Goal: Task Accomplishment & Management: Use online tool/utility

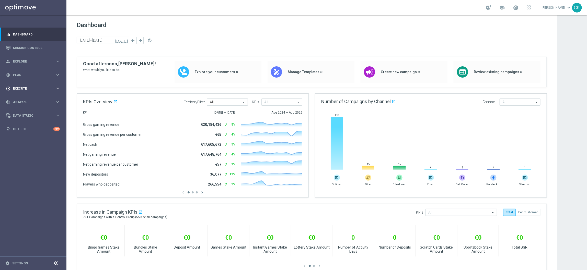
click at [23, 88] on span "Execute" at bounding box center [34, 88] width 42 height 3
click at [23, 96] on div "Campaign Builder" at bounding box center [39, 99] width 53 height 8
click at [23, 98] on link "Campaign Builder" at bounding box center [33, 99] width 40 height 4
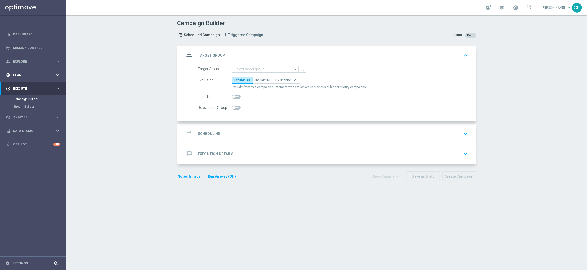
click at [20, 72] on div "gps_fixed Plan keyboard_arrow_right" at bounding box center [33, 75] width 66 height 14
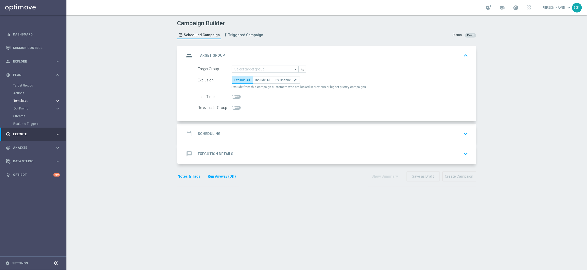
click at [23, 102] on span "Templates" at bounding box center [32, 100] width 37 height 3
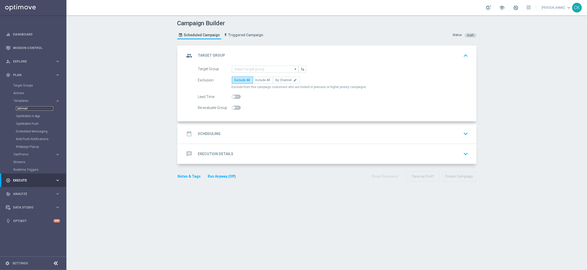
click at [22, 108] on link "Optimail" at bounding box center [34, 109] width 37 height 4
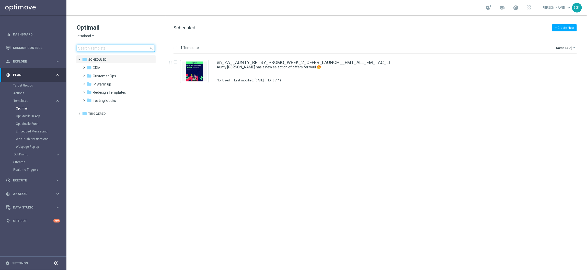
click at [91, 49] on input at bounding box center [116, 48] width 78 height 7
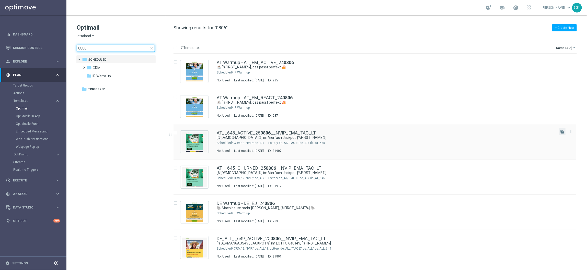
type input "0806"
click at [561, 134] on button "file_copy" at bounding box center [562, 131] width 7 height 7
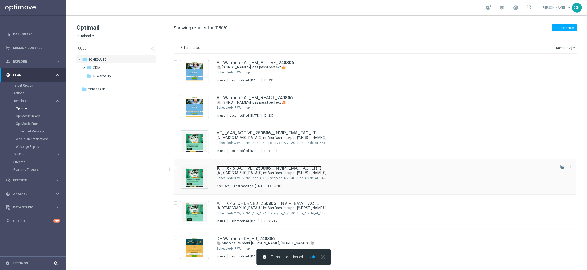
click at [253, 167] on link "AT__645_ACTIVE_25 0806 __NVIP_EMA_TAC_LT(1)" at bounding box center [269, 168] width 105 height 5
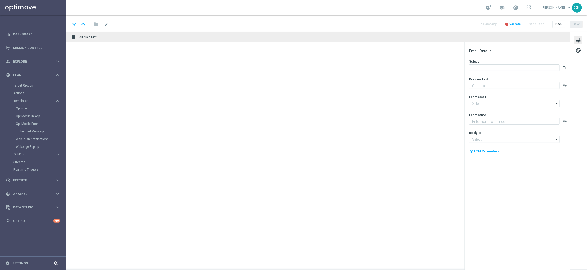
type textarea "Hol dir deinen Rabatt."
type textarea "Lottoland"
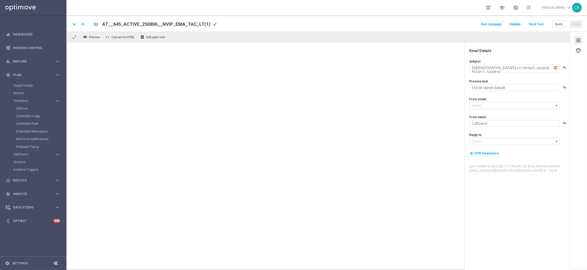
type input "[EMAIL_ADDRESS][DOMAIN_NAME]"
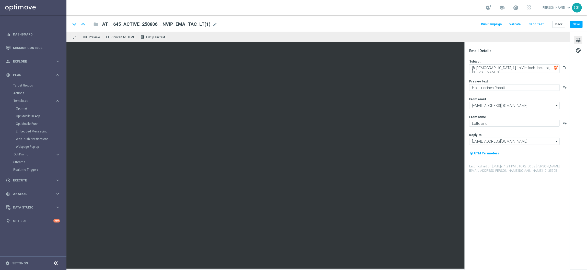
click at [206, 23] on div "AT__645_ACTIVE_250806__NVIP_EMA_TAC_LT(1) mode_edit" at bounding box center [159, 24] width 115 height 7
click at [198, 21] on input "AT__645_ACTIVE_250806__NVIP_EMA_TAC_LT(1)" at bounding box center [165, 24] width 127 height 7
paste input "910__NVIP_EMA_TAC_LT"
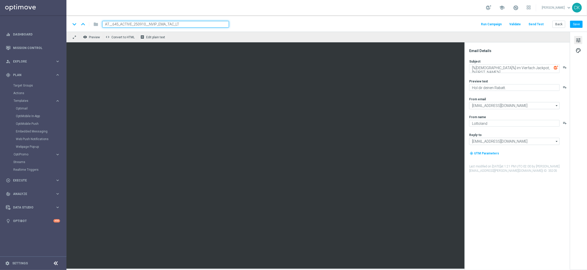
type input "AT__645_ACTIVE_250910__NVIP_EMA_TAC_LT"
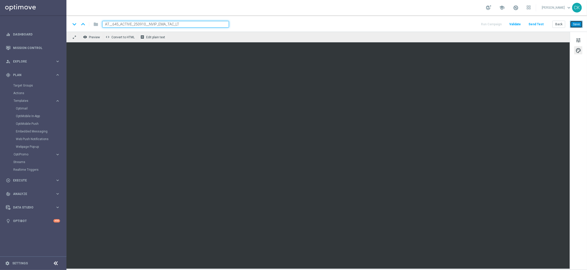
click at [579, 24] on button "Save" at bounding box center [576, 24] width 13 height 7
click at [580, 25] on button "Save" at bounding box center [576, 24] width 13 height 7
click at [576, 41] on span "tune" at bounding box center [578, 40] width 6 height 7
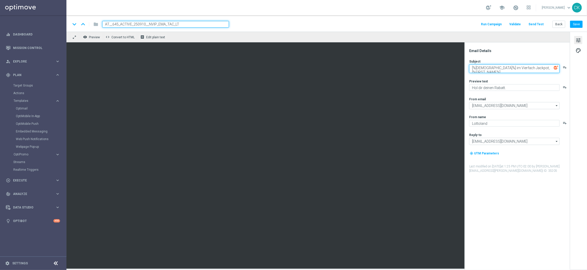
click at [469, 67] on textarea "[%AUSTRIALOTTO_JACKPOT%] im Vierfach Jackpot, [%FIRST_NAME%]" at bounding box center [514, 68] width 90 height 9
click at [470, 67] on textarea "[%AUSTRIALOTTO_JACKPOT%] im Vierfach Jackpot, [%FIRST_NAME%]" at bounding box center [514, 68] width 90 height 9
paste textarea "🍀"
click at [504, 70] on textarea "🍀 [%[DEMOGRAPHIC_DATA]%] im Vierfach Jackpot, [%FIRST_NAME%]" at bounding box center [514, 68] width 90 height 9
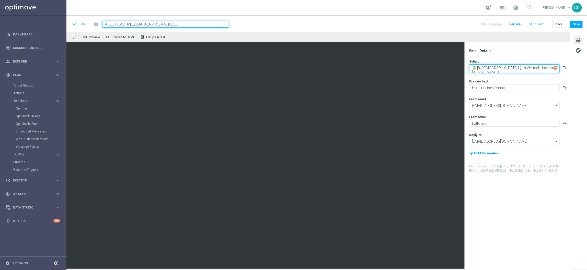
click at [504, 70] on textarea "🍀 [%[DEMOGRAPHIC_DATA]%] im Vierfach Jackpot, [%FIRST_NAME%]" at bounding box center [514, 68] width 90 height 9
type textarea "🍀 [%[DEMOGRAPHIC_DATA]%] im Vierfach Jackpot, [%FIRST_NAME%]"
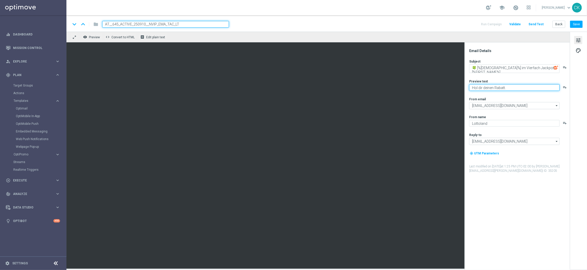
click at [514, 85] on textarea "Hol dir deinen Rabatt." at bounding box center [514, 87] width 90 height 7
click at [500, 90] on textarea "GRATIS Rubbellose zu deiner Gewinnchance." at bounding box center [514, 87] width 90 height 7
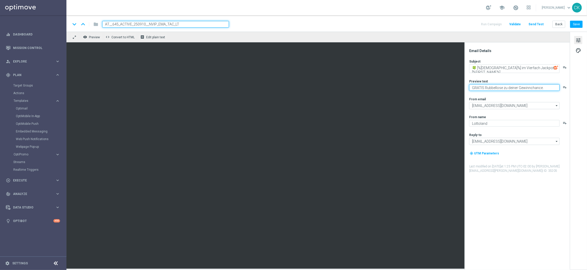
click at [500, 90] on textarea "GRATIS Rubbellose zu deiner Gewinnchance." at bounding box center [514, 87] width 90 height 7
type textarea "GRATIS Rubbellose zu deiner Gewinnchance."
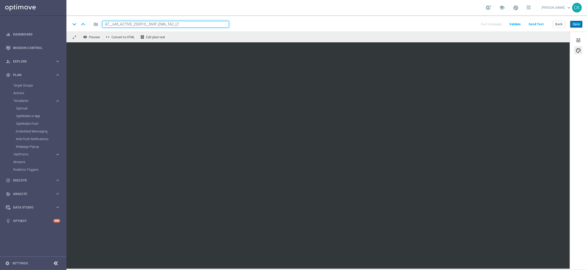
click at [579, 22] on button "Save" at bounding box center [576, 24] width 13 height 7
click at [578, 27] on button "Save" at bounding box center [576, 24] width 13 height 7
click at [575, 24] on button "Save" at bounding box center [576, 24] width 13 height 7
click at [577, 22] on button "Save" at bounding box center [576, 24] width 13 height 7
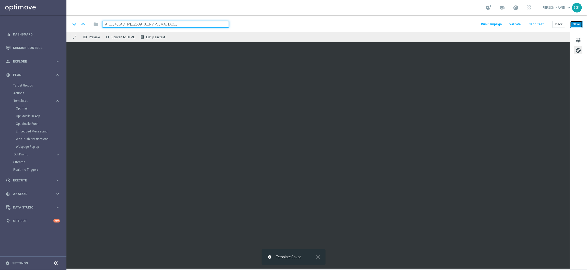
click at [577, 22] on button "Save" at bounding box center [576, 24] width 13 height 7
click at [577, 24] on button "Save" at bounding box center [576, 24] width 13 height 7
click at [578, 25] on button "Save" at bounding box center [576, 24] width 13 height 7
click at [532, 24] on button "Send Test" at bounding box center [535, 24] width 17 height 7
click at [536, 22] on button "Send Test" at bounding box center [535, 24] width 17 height 7
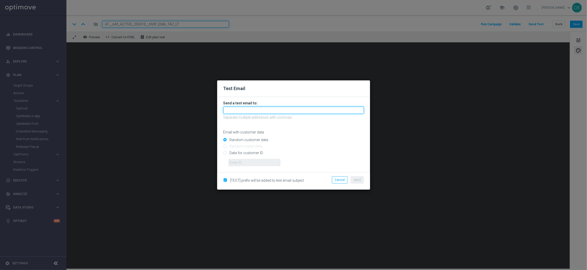
click at [267, 110] on input "text" at bounding box center [293, 110] width 140 height 7
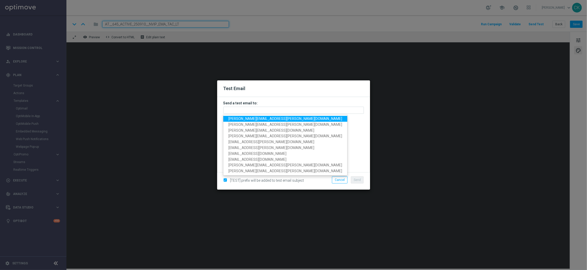
click at [249, 119] on span "[PERSON_NAME][EMAIL_ADDRESS][DOMAIN_NAME]" at bounding box center [285, 119] width 114 height 4
type input "[PERSON_NAME][EMAIL_ADDRESS][DOMAIN_NAME]"
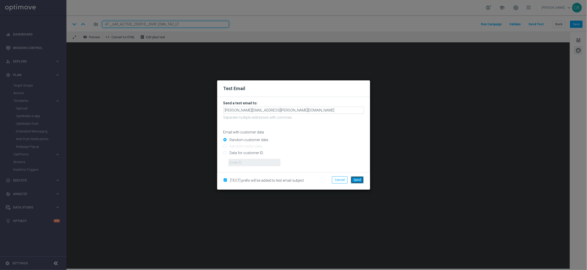
click at [359, 181] on span "Send" at bounding box center [357, 180] width 7 height 4
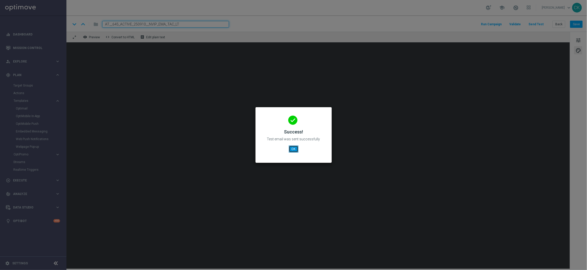
click at [292, 148] on button "OK" at bounding box center [294, 149] width 10 height 7
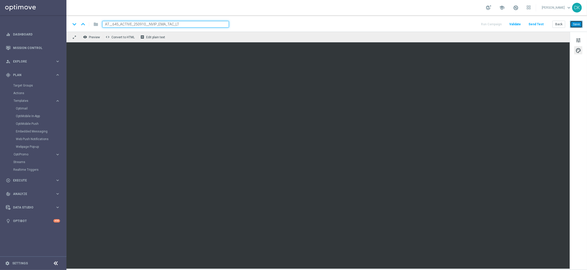
click at [577, 26] on button "Save" at bounding box center [576, 24] width 13 height 7
click at [537, 24] on button "Send Test" at bounding box center [535, 24] width 17 height 7
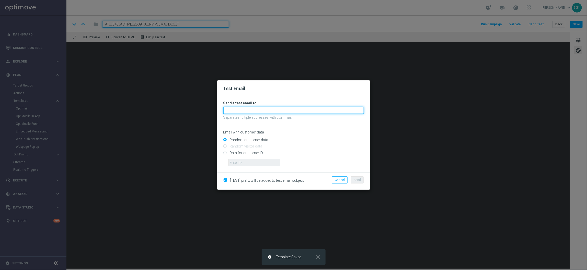
click at [245, 110] on input "text" at bounding box center [293, 110] width 140 height 7
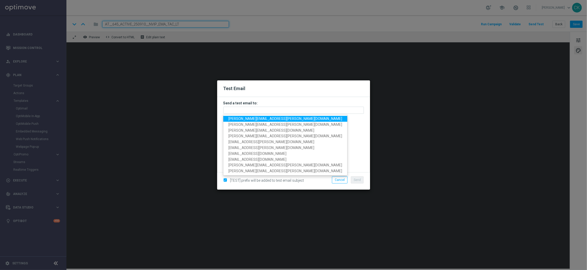
click at [246, 118] on span "[PERSON_NAME][EMAIL_ADDRESS][DOMAIN_NAME]" at bounding box center [285, 119] width 114 height 4
type input "[PERSON_NAME][EMAIL_ADDRESS][DOMAIN_NAME]"
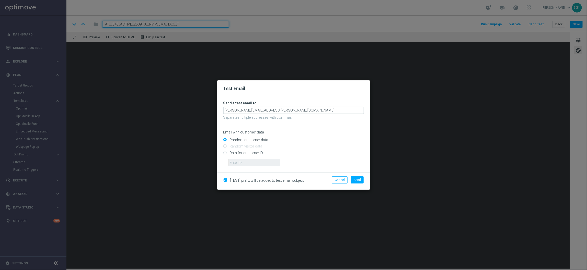
click at [238, 153] on input "Data for customer ID:" at bounding box center [293, 154] width 140 height 7
radio input "true"
click at [238, 163] on input "text" at bounding box center [254, 162] width 52 height 7
type input "14586067"
click at [359, 182] on span "Send" at bounding box center [357, 180] width 7 height 4
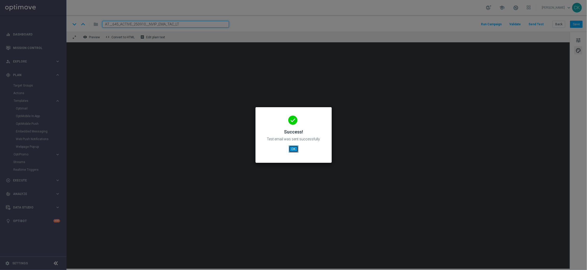
click at [293, 148] on button "OK" at bounding box center [294, 149] width 10 height 7
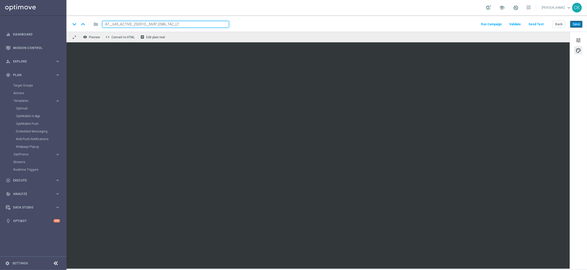
click at [576, 25] on button "Save" at bounding box center [576, 24] width 13 height 7
click at [559, 25] on button "Back" at bounding box center [558, 24] width 13 height 7
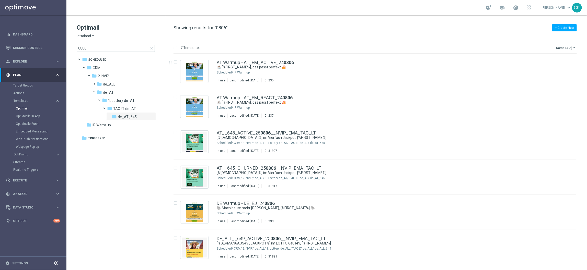
click at [572, 49] on icon "arrow_drop_down" at bounding box center [574, 48] width 4 height 4
click at [561, 72] on span "Date Modified (Newest)" at bounding box center [557, 71] width 34 height 4
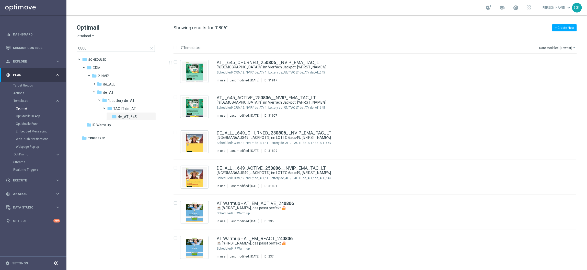
click at [151, 49] on span "close" at bounding box center [151, 48] width 4 height 4
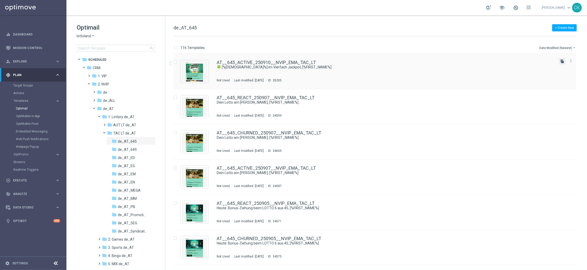
click at [561, 62] on icon "file_copy" at bounding box center [562, 61] width 4 height 4
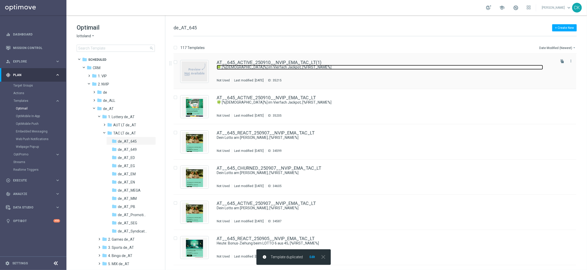
click at [248, 66] on link "🍀 [%[DEMOGRAPHIC_DATA]%] im Vierfach Jackpot, [%FIRST_NAME%]" at bounding box center [380, 67] width 326 height 5
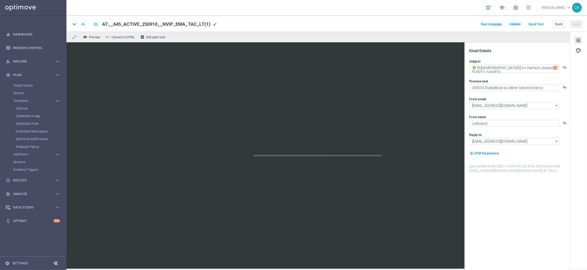
click at [210, 21] on div "AT__645_ACTIVE_250910__NVIP_EMA_TAC_LT(1) mode_edit" at bounding box center [159, 24] width 115 height 7
click at [199, 24] on input "AT__645_ACTIVE_250910__NVIP_EMA_TAC_LT(1)" at bounding box center [165, 24] width 127 height 7
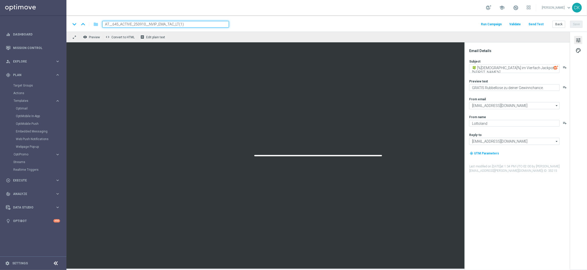
paste input "REACT_250910__NVIP_EMA_TAC_LT"
type input "AT__645_REACT_250910__NVIP_EMA_TAC_LT"
click at [578, 51] on span "palette" at bounding box center [578, 50] width 6 height 7
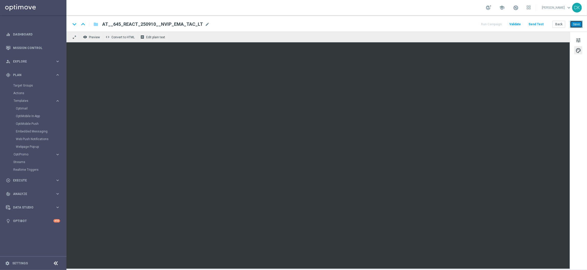
click at [575, 26] on button "Save" at bounding box center [576, 24] width 13 height 7
click at [578, 25] on button "Save" at bounding box center [576, 24] width 13 height 7
click at [576, 22] on button "Save" at bounding box center [576, 24] width 13 height 7
click at [577, 23] on button "Save" at bounding box center [576, 24] width 13 height 7
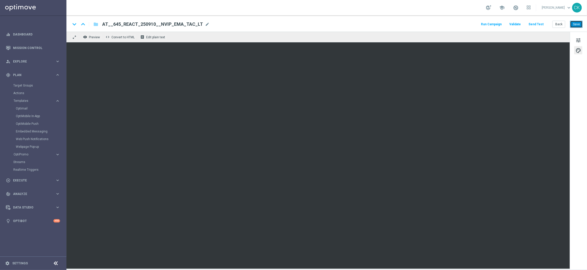
click at [579, 23] on button "Save" at bounding box center [576, 24] width 13 height 7
click at [539, 24] on button "Send Test" at bounding box center [535, 24] width 17 height 7
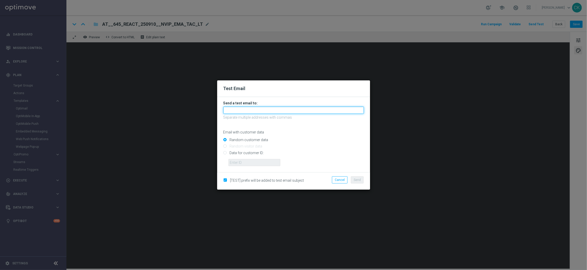
click at [251, 112] on input "text" at bounding box center [293, 110] width 140 height 7
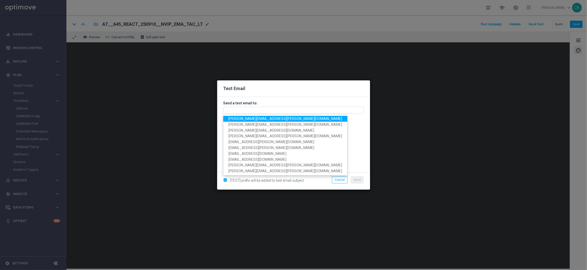
click at [252, 117] on span "[PERSON_NAME][EMAIL_ADDRESS][DOMAIN_NAME]" at bounding box center [285, 119] width 114 height 4
type input "[PERSON_NAME][EMAIL_ADDRESS][DOMAIN_NAME]"
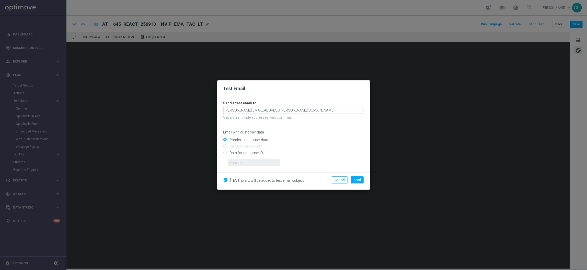
click at [235, 154] on input "Data for customer ID:" at bounding box center [293, 154] width 140 height 7
radio input "true"
click at [241, 162] on input "text" at bounding box center [254, 162] width 52 height 7
type input "14586067"
click at [358, 181] on span "Send" at bounding box center [357, 180] width 7 height 4
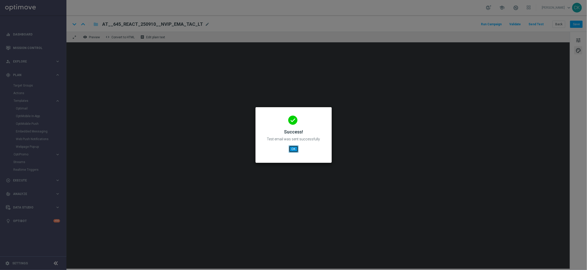
click at [294, 148] on button "OK" at bounding box center [294, 149] width 10 height 7
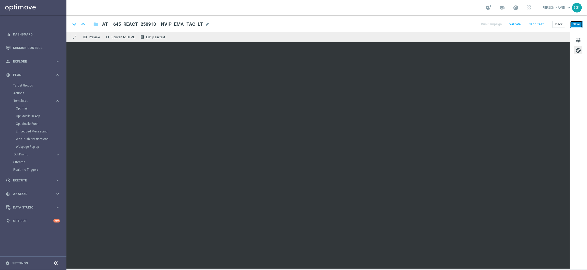
click at [574, 24] on button "Save" at bounding box center [576, 24] width 13 height 7
click at [581, 24] on button "Save" at bounding box center [576, 24] width 13 height 7
click at [578, 26] on button "Save" at bounding box center [576, 24] width 13 height 7
click at [560, 24] on button "Back" at bounding box center [558, 24] width 13 height 7
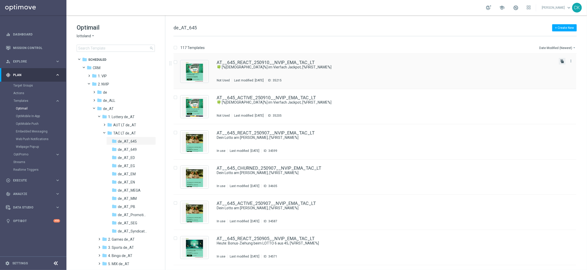
click at [560, 62] on icon "file_copy" at bounding box center [562, 61] width 4 height 4
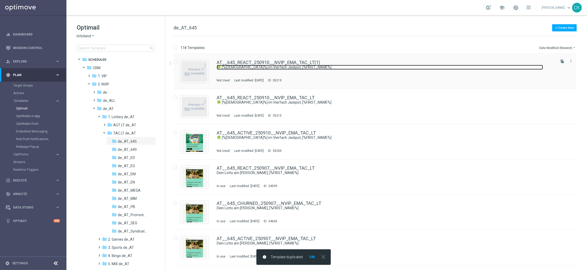
click at [247, 66] on link "🍀 [%[DEMOGRAPHIC_DATA]%] im Vierfach Jackpot, [%FIRST_NAME%]" at bounding box center [380, 67] width 326 height 5
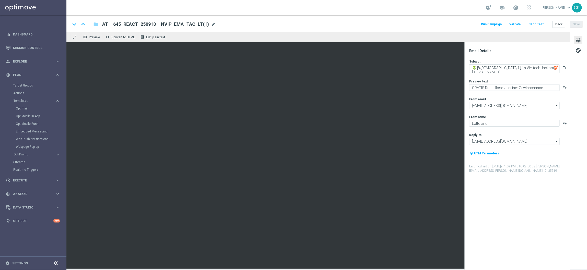
click at [211, 25] on span "mode_edit" at bounding box center [213, 24] width 5 height 5
click at [174, 21] on input "AT__645_REACT_250910__NVIP_EMA_TAC_LT(1)" at bounding box center [165, 24] width 127 height 7
paste input "AT__645_CHURNED_250910__NVIP_EMA_TAC_LT"
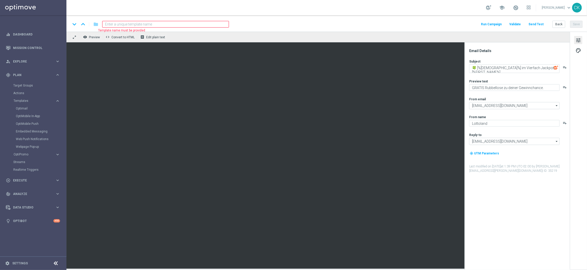
type input "AT__645_CHURNED_250910__NVIP_EMA_TAC_LT"
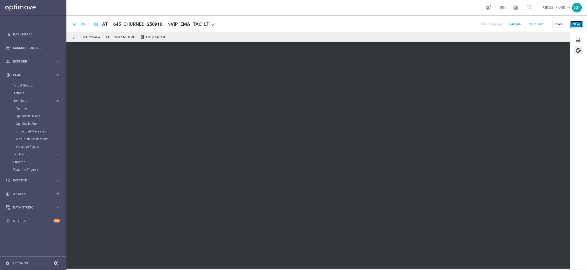
click at [578, 25] on button "Save" at bounding box center [576, 24] width 13 height 7
click at [577, 25] on button "Save" at bounding box center [576, 24] width 13 height 7
click at [578, 24] on button "Save" at bounding box center [576, 24] width 13 height 7
click at [577, 26] on button "Save" at bounding box center [576, 24] width 13 height 7
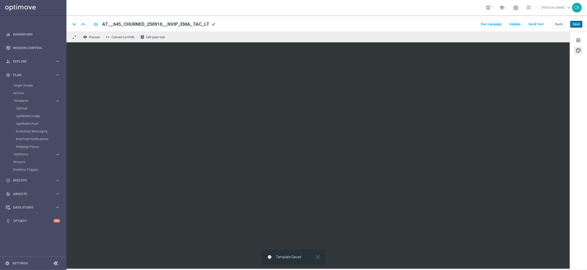
click at [577, 26] on button "Save" at bounding box center [576, 24] width 13 height 7
click at [535, 25] on button "Send Test" at bounding box center [535, 24] width 17 height 7
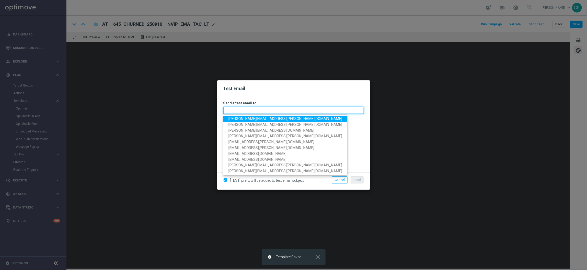
click at [252, 111] on input "text" at bounding box center [293, 110] width 140 height 7
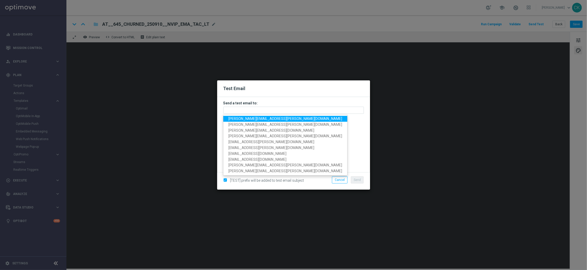
click at [257, 118] on span "[PERSON_NAME][EMAIL_ADDRESS][DOMAIN_NAME]" at bounding box center [285, 119] width 114 height 4
type input "[PERSON_NAME][EMAIL_ADDRESS][DOMAIN_NAME]"
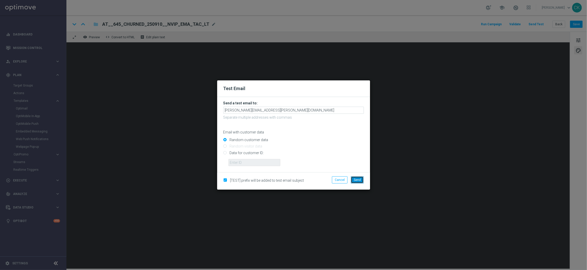
click at [354, 181] on span "Send" at bounding box center [357, 180] width 7 height 4
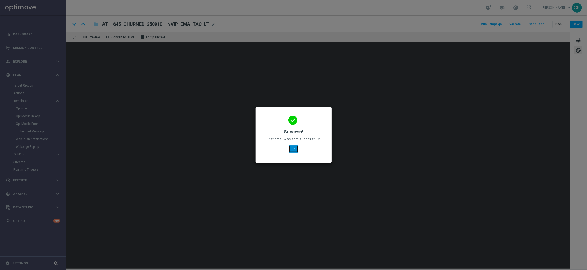
click at [294, 149] on button "OK" at bounding box center [294, 149] width 10 height 7
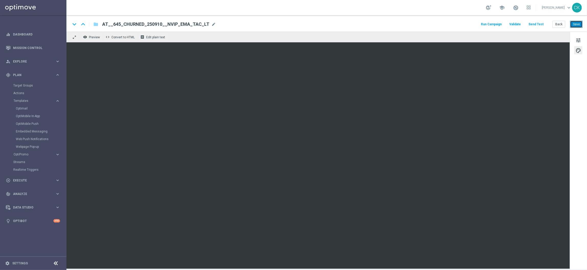
click at [577, 27] on button "Save" at bounding box center [576, 24] width 13 height 7
click at [559, 27] on button "Back" at bounding box center [558, 24] width 13 height 7
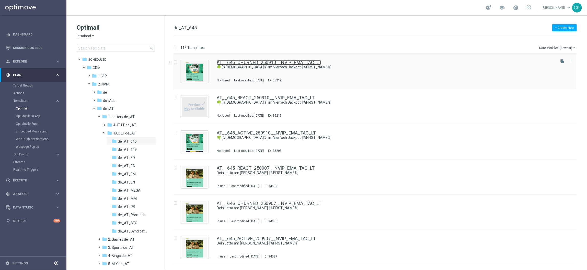
click at [247, 63] on link "AT__645_CHURNED_250910__NVIP_EMA_TAC_LT" at bounding box center [269, 62] width 104 height 5
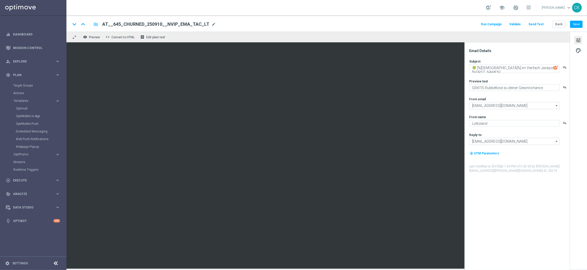
click at [537, 26] on button "Send Test" at bounding box center [535, 24] width 17 height 7
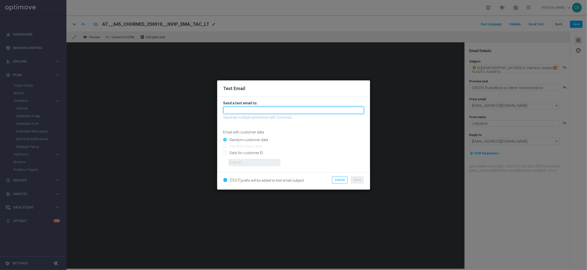
click at [297, 110] on input "text" at bounding box center [293, 110] width 140 height 7
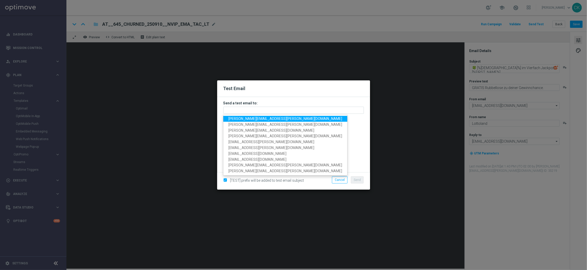
click at [273, 115] on ul "charlotte.kammeyer@lottoland.com michaela.weinmann@lottoland.com sebastian.aube…" at bounding box center [285, 144] width 124 height 61
click at [278, 119] on span "[PERSON_NAME][EMAIL_ADDRESS][DOMAIN_NAME]" at bounding box center [285, 119] width 114 height 4
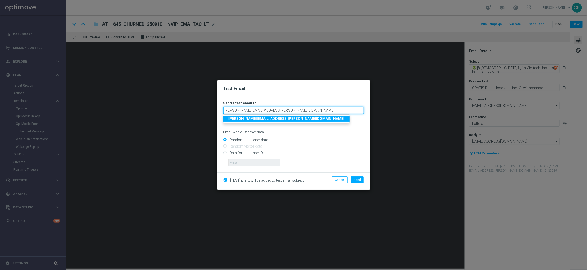
click at [306, 111] on input "[PERSON_NAME][EMAIL_ADDRESS][DOMAIN_NAME]" at bounding box center [293, 110] width 140 height 7
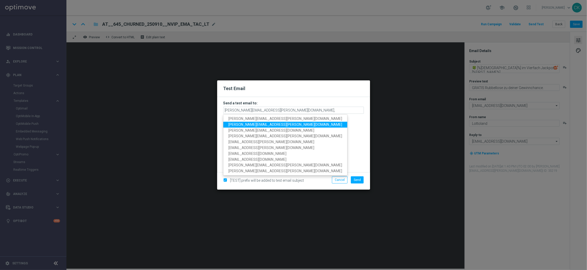
click at [259, 126] on span "[PERSON_NAME][EMAIL_ADDRESS][DOMAIN_NAME]" at bounding box center [285, 125] width 114 height 4
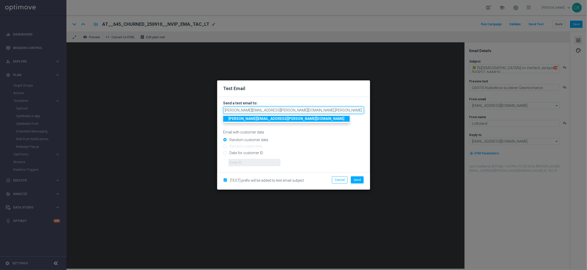
click at [354, 111] on input "charlotte.kammeyer@lottoland.com,michaela.weinmann@lottoland.com" at bounding box center [293, 110] width 140 height 7
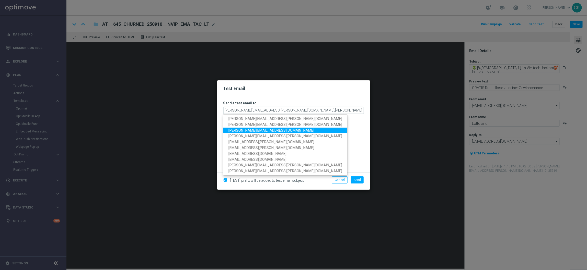
click at [281, 132] on link "[PERSON_NAME][EMAIL_ADDRESS][DOMAIN_NAME]" at bounding box center [285, 130] width 124 height 6
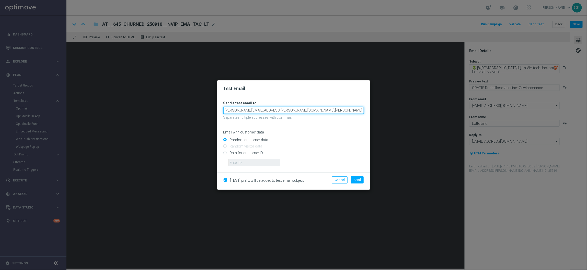
click at [354, 110] on input "charlotte.kammeyer@lottoland.com,michaela.weinmann@lottoland.com,sebastian.aube…" at bounding box center [293, 110] width 140 height 7
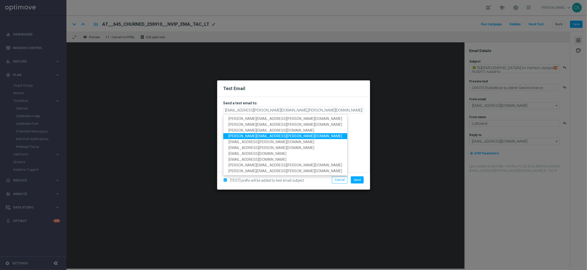
click at [277, 135] on span "[PERSON_NAME][EMAIL_ADDRESS][DOMAIN_NAME]" at bounding box center [285, 136] width 114 height 4
type input "charlotte.kammeyer@lottoland.com,michaela.weinmann@lottoland.com,sebastian.aube…"
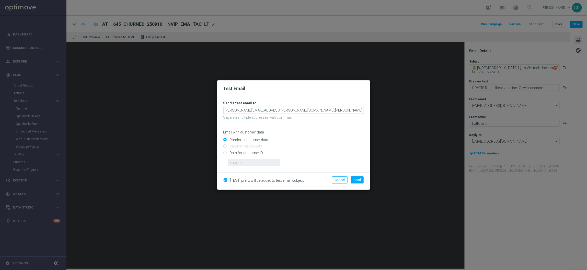
click at [251, 152] on input "Data for customer ID:" at bounding box center [293, 154] width 140 height 7
radio input "true"
click at [251, 162] on input "text" at bounding box center [254, 162] width 52 height 7
type input "14586067"
click at [358, 179] on span "Send" at bounding box center [357, 180] width 7 height 4
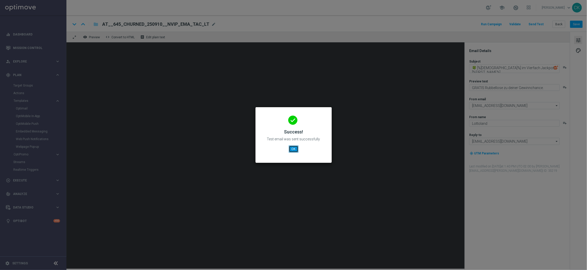
click at [297, 149] on button "OK" at bounding box center [294, 149] width 10 height 7
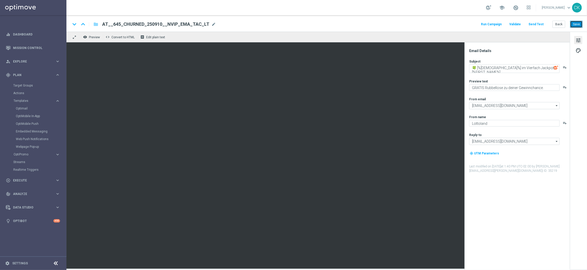
click at [578, 23] on button "Save" at bounding box center [576, 24] width 13 height 7
click at [557, 25] on button "Back" at bounding box center [558, 24] width 13 height 7
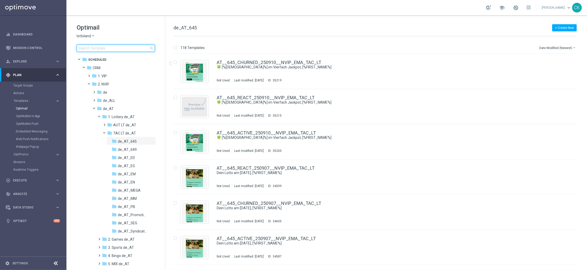
click at [107, 47] on input at bounding box center [116, 48] width 78 height 7
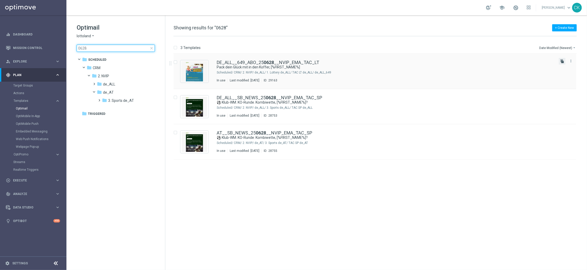
type input "0628"
click at [561, 61] on icon "file_copy" at bounding box center [562, 61] width 4 height 4
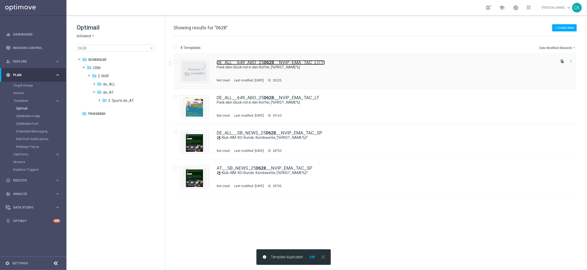
click at [267, 61] on b "0628" at bounding box center [269, 62] width 10 height 5
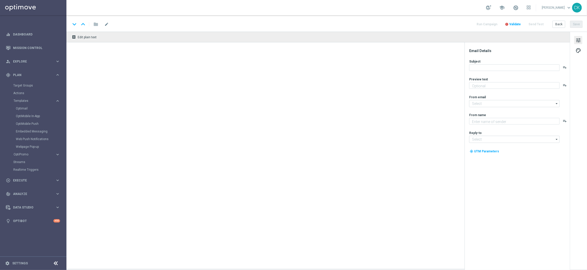
type textarea "Urlaubs-Abo für LOTTO 6aus49 mit 20 % Rabatt"
type input "[EMAIL_ADDRESS][DOMAIN_NAME]"
type textarea "Lottoland"
type input "[EMAIL_ADDRESS][DOMAIN_NAME]"
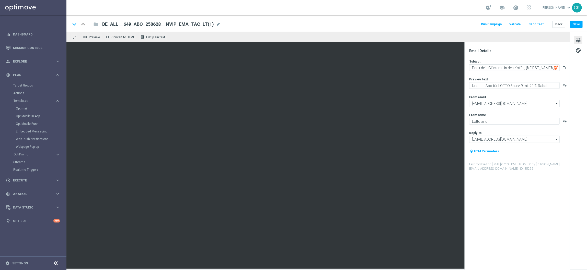
click at [195, 24] on span "DE_ALL__649_ABO_250628__NVIP_EMA_TAC_LT(1)" at bounding box center [158, 24] width 112 height 6
click at [195, 24] on input "DE_ALL__649_ABO_250628__NVIP_EMA_TAC_LT(1)" at bounding box center [165, 24] width 127 height 7
paste input "910__NVIP_EMA_TAC_LT"
type input "DE_ALL__649_ABO_250910__NVIP_EMA_TAC_LT"
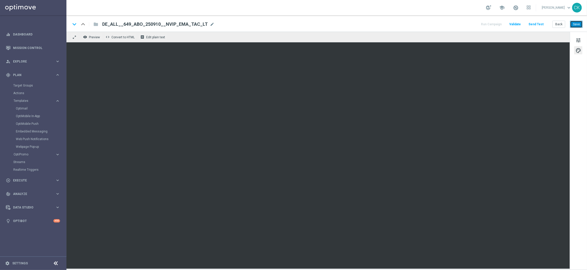
click at [578, 23] on button "Save" at bounding box center [576, 24] width 13 height 7
click at [580, 38] on span "tune" at bounding box center [578, 40] width 6 height 7
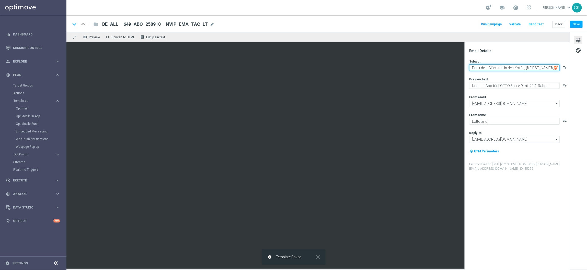
drag, startPoint x: 524, startPoint y: 67, endPoint x: 471, endPoint y: 67, distance: 53.9
click at [471, 67] on textarea "Pack dein Glück mit in den Koffer, [%FIRST_NAME%]" at bounding box center [514, 67] width 90 height 7
click at [470, 67] on textarea "Nur noch bis [DATE], [%FIRST_NAME%]" at bounding box center [514, 67] width 90 height 7
paste textarea "⏱"
type textarea "⏱ Nur noch bis [DATE], [%FIRST_NAME%]"
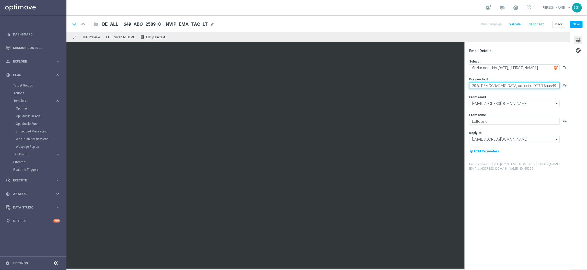
click at [556, 87] on textarea "20 % [DEMOGRAPHIC_DATA] auf dein LOTTO 6aus49 mit 20 % Rabatt" at bounding box center [514, 85] width 90 height 7
type textarea "20 % [DEMOGRAPHIC_DATA] auf dein LOTTO 6aus49 im Abo."
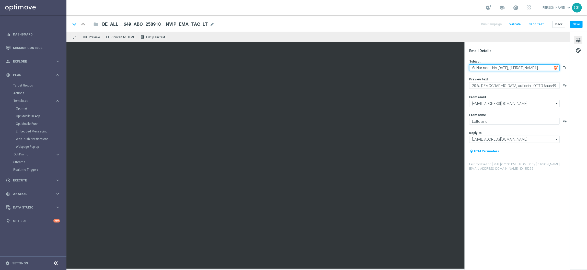
click at [504, 68] on textarea "⏱ Nur noch bis [DATE], [%FIRST_NAME%]" at bounding box center [514, 67] width 90 height 7
click at [502, 90] on div "Subject ⏱ Nur noch bis [DATE], [%FIRST_NAME%] playlist_add Preview text 20 % Ra…" at bounding box center [519, 115] width 100 height 112
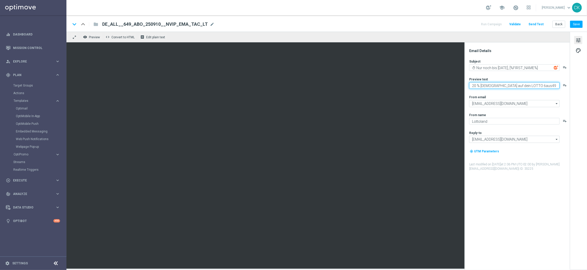
click at [502, 87] on textarea "20 % [DEMOGRAPHIC_DATA] auf dein LOTTO 6aus49 im Abo." at bounding box center [514, 85] width 90 height 7
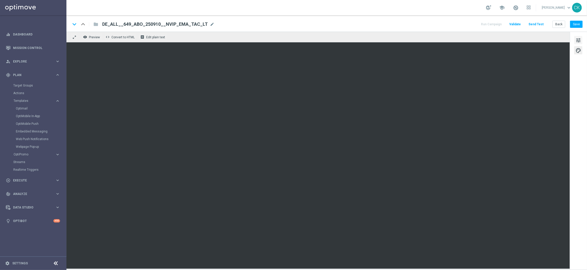
click at [575, 37] on button "tune" at bounding box center [578, 40] width 8 height 8
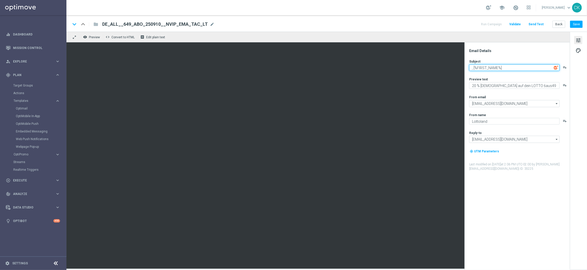
paste textarea "Nur noch kurze Zeit: Spare 20% aufs Abo"
click at [471, 68] on textarea "Nur noch kurze Zeit, [%FIRST_NAME%]" at bounding box center [514, 67] width 90 height 7
paste textarea "⏱"
click at [504, 66] on textarea "⏱ Nur noch kurze Zeit, [%FIRST_NAME%]" at bounding box center [514, 67] width 90 height 7
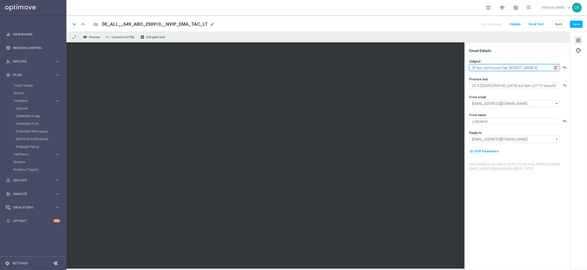
click at [504, 66] on textarea "⏱ Nur noch kurze Zeit, [%FIRST_NAME%]" at bounding box center [514, 67] width 90 height 7
type textarea "⏱ Nur noch kurze Zeit, [%FIRST_NAME%]"
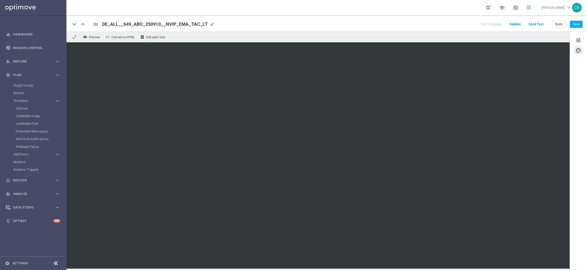
click at [577, 20] on div "keyboard_arrow_down keyboard_arrow_up folder DE_ALL__649_ABO_250910__NVIP_EMA_T…" at bounding box center [326, 23] width 520 height 16
click at [577, 24] on button "Save" at bounding box center [576, 24] width 13 height 7
click at [577, 25] on button "Save" at bounding box center [576, 24] width 13 height 7
click at [534, 22] on button "Send Test" at bounding box center [535, 24] width 17 height 7
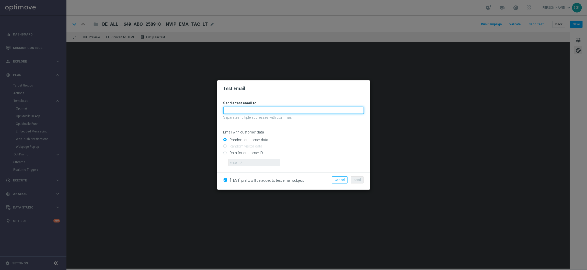
click at [241, 112] on input "text" at bounding box center [293, 110] width 140 height 7
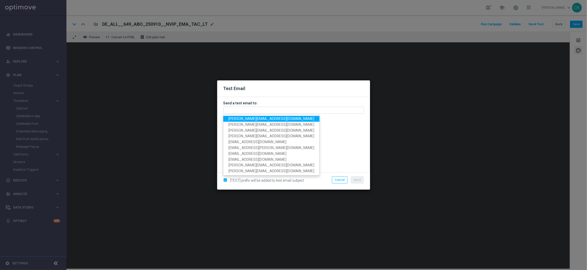
click at [246, 119] on span "[PERSON_NAME][EMAIL_ADDRESS][DOMAIN_NAME]" at bounding box center [271, 119] width 86 height 4
type input "[PERSON_NAME][EMAIL_ADDRESS][DOMAIN_NAME]"
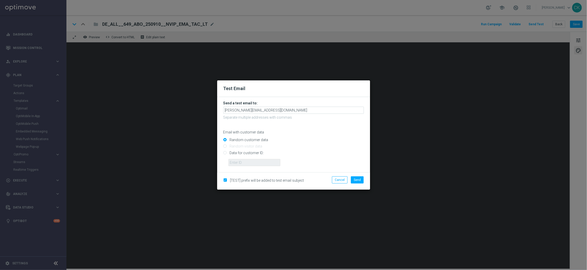
click at [244, 152] on input "Data for customer ID:" at bounding box center [293, 154] width 140 height 7
radio input "true"
click at [244, 158] on input "Data for customer ID:" at bounding box center [293, 154] width 140 height 7
click at [244, 163] on input "text" at bounding box center [254, 162] width 52 height 7
type input "14586067"
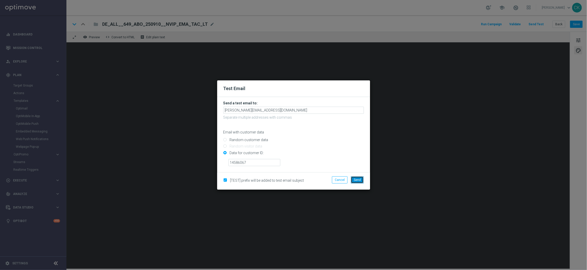
click at [358, 180] on span "Send" at bounding box center [357, 180] width 7 height 4
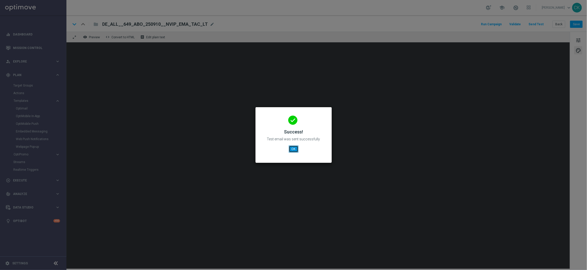
click at [291, 151] on button "OK" at bounding box center [294, 149] width 10 height 7
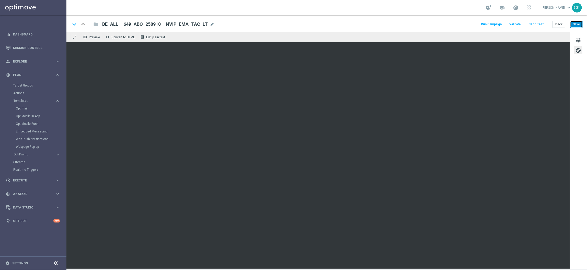
click at [578, 24] on button "Save" at bounding box center [576, 24] width 13 height 7
click at [577, 24] on button "Save" at bounding box center [576, 24] width 13 height 7
click at [539, 25] on button "Send Test" at bounding box center [535, 24] width 17 height 7
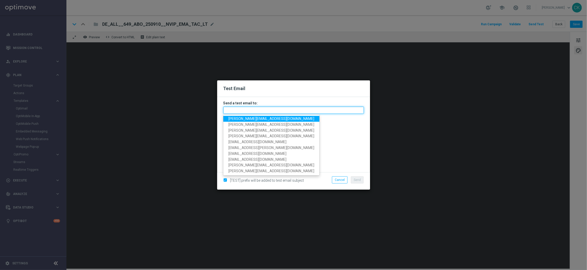
click at [262, 112] on input "text" at bounding box center [293, 110] width 140 height 7
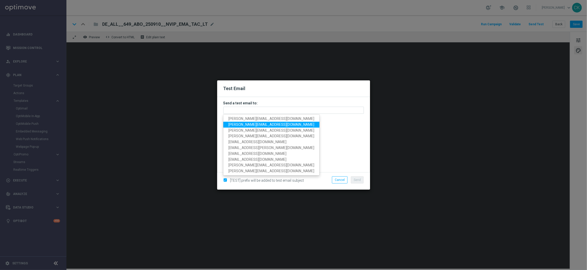
click at [255, 124] on span "[PERSON_NAME][EMAIL_ADDRESS][DOMAIN_NAME]" at bounding box center [271, 125] width 86 height 4
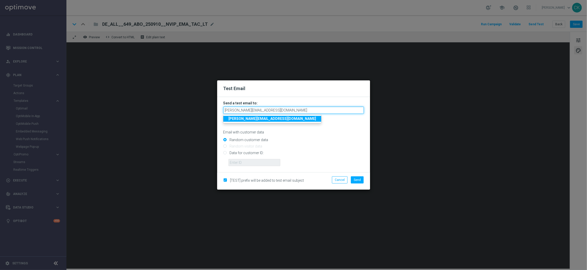
click at [289, 109] on input "[PERSON_NAME][EMAIL_ADDRESS][DOMAIN_NAME]" at bounding box center [293, 110] width 140 height 7
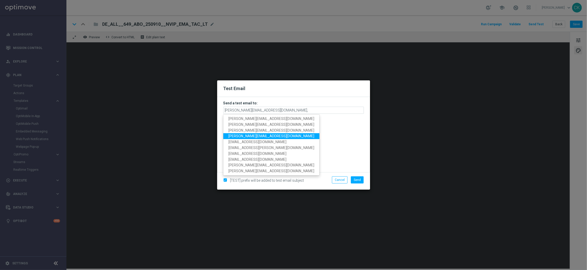
click at [254, 137] on span "[PERSON_NAME][EMAIL_ADDRESS][DOMAIN_NAME]" at bounding box center [271, 136] width 86 height 4
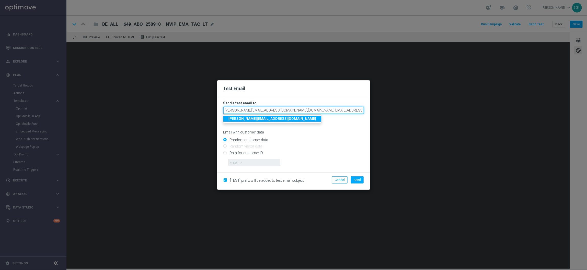
click at [341, 112] on input "[PERSON_NAME][EMAIL_ADDRESS][DOMAIN_NAME],[DOMAIN_NAME][EMAIL_ADDRESS][DOMAIN_N…" at bounding box center [293, 110] width 140 height 7
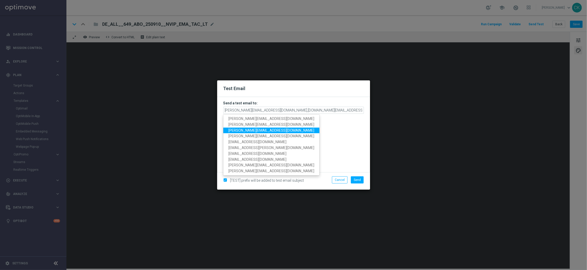
click at [264, 130] on span "[PERSON_NAME][EMAIL_ADDRESS][DOMAIN_NAME]" at bounding box center [271, 130] width 86 height 4
type input "[PERSON_NAME][EMAIL_ADDRESS][DOMAIN_NAME],[DOMAIN_NAME][EMAIL_ADDRESS][DOMAIN_N…"
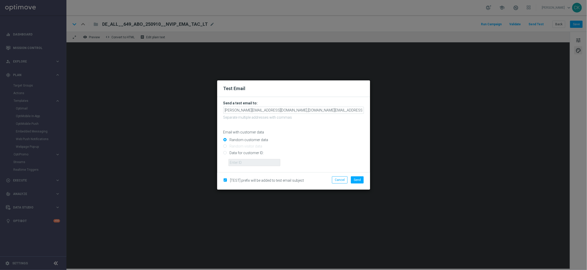
click at [244, 152] on input "Data for customer ID:" at bounding box center [293, 154] width 140 height 7
radio input "true"
click at [243, 161] on input "text" at bounding box center [254, 162] width 52 height 7
type input "14586067"
click at [356, 180] on span "Send" at bounding box center [357, 180] width 7 height 4
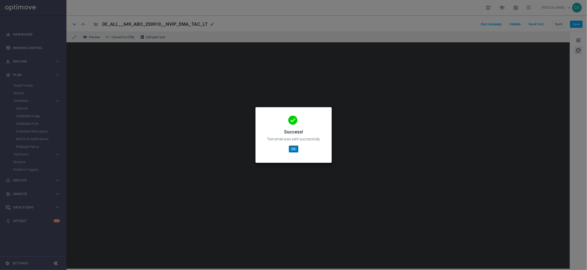
click at [292, 148] on button "OK" at bounding box center [294, 149] width 10 height 7
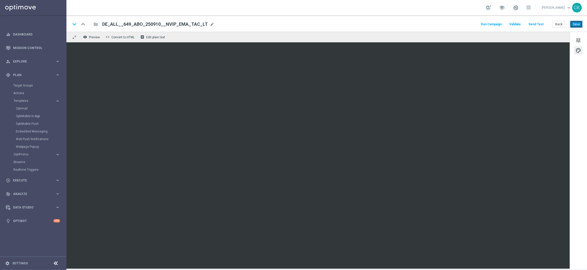
click at [579, 24] on button "Save" at bounding box center [576, 24] width 13 height 7
click at [561, 24] on button "Back" at bounding box center [558, 24] width 13 height 7
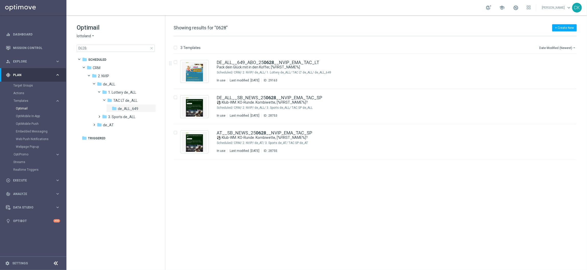
click at [151, 48] on span "close" at bounding box center [151, 48] width 4 height 4
